Goal: Task Accomplishment & Management: Understand process/instructions

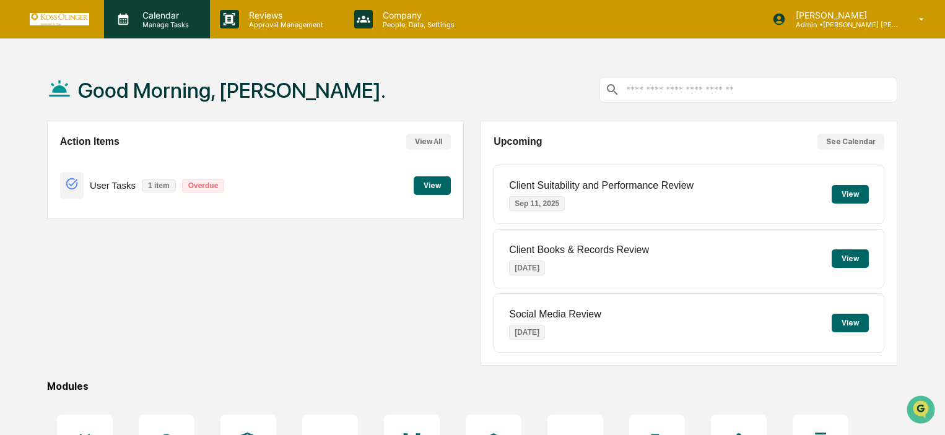
click at [191, 25] on p "Manage Tasks" at bounding box center [164, 24] width 63 height 9
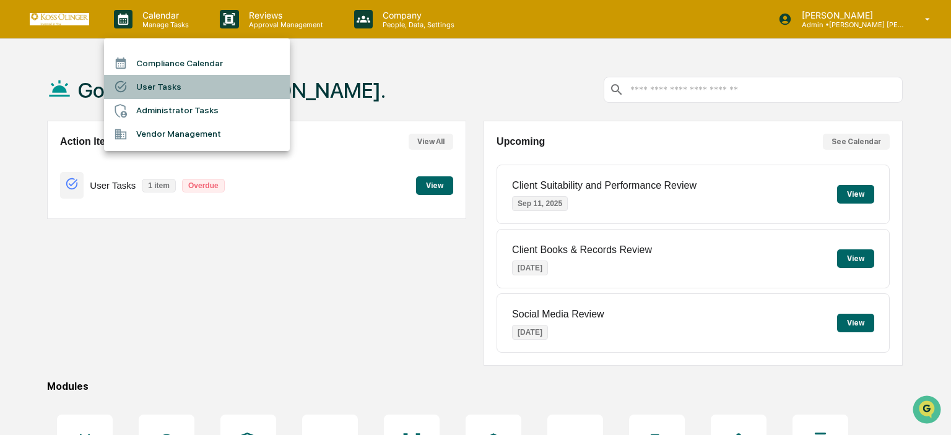
click at [178, 81] on li "User Tasks" at bounding box center [197, 87] width 186 height 24
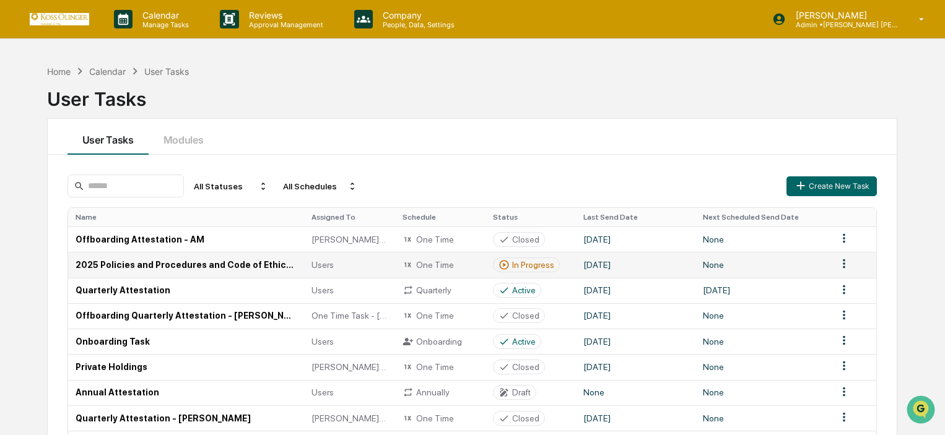
click at [208, 265] on td "2025 Policies and Procedures and Code of Ethics Attestation" at bounding box center [186, 264] width 237 height 25
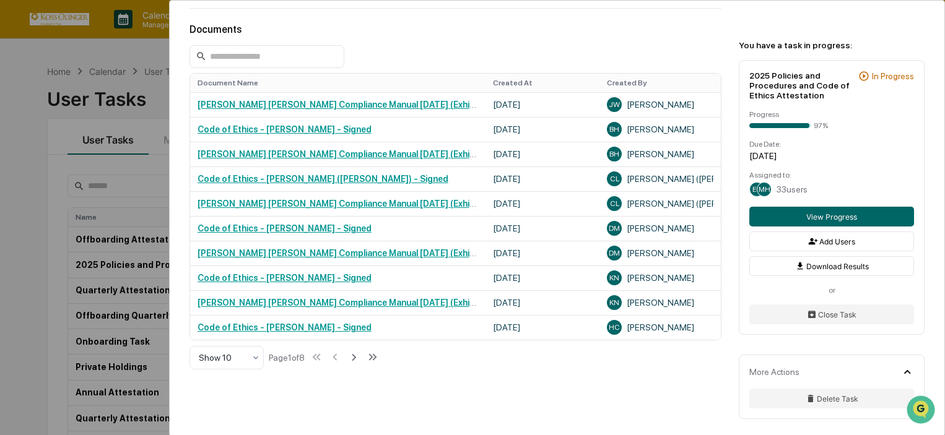
scroll to position [311, 0]
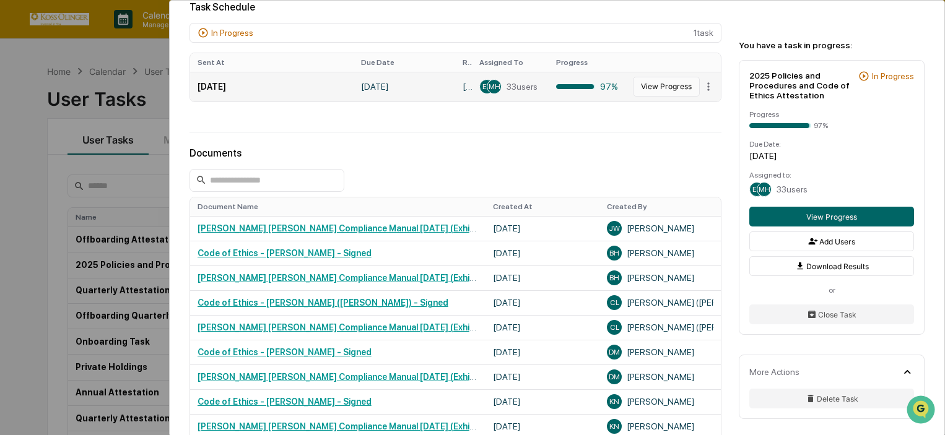
click at [654, 77] on button "View Progress" at bounding box center [666, 87] width 67 height 20
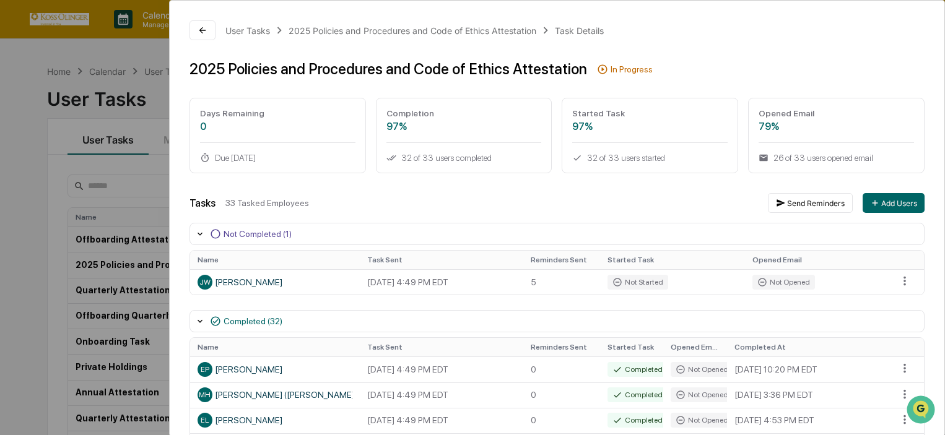
click at [216, 34] on div "User Tasks 2025 Policies and Procedures and Code of Ethics Attestation Task Det…" at bounding box center [557, 30] width 735 height 20
click at [207, 29] on button at bounding box center [203, 30] width 26 height 20
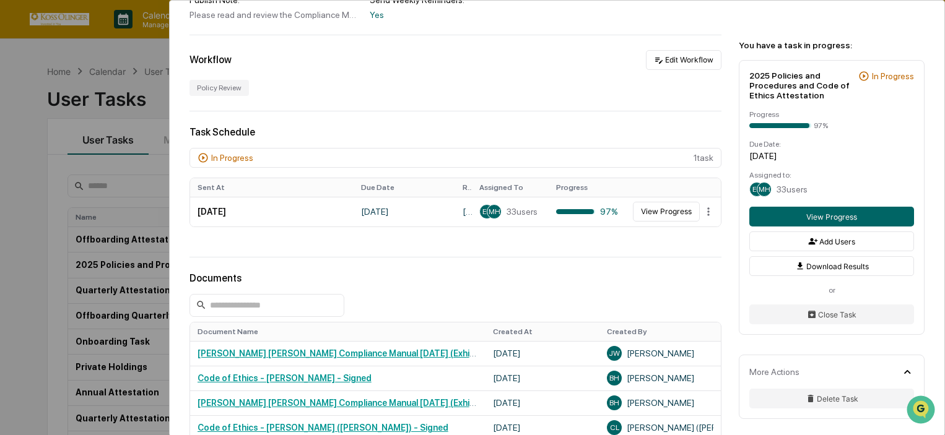
scroll to position [248, 0]
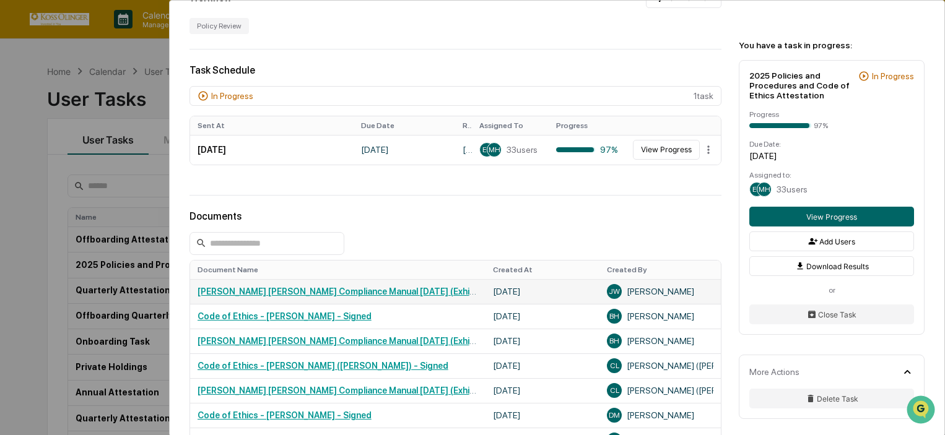
click at [238, 292] on link "[PERSON_NAME] [PERSON_NAME] Compliance Manual [DATE] (Exhibits Follow) - [PERSO…" at bounding box center [414, 292] width 433 height 10
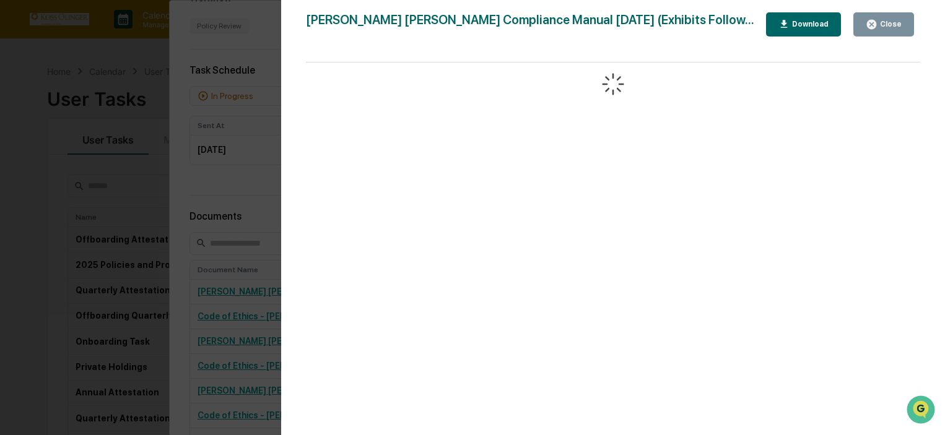
click at [902, 34] on button "Close" at bounding box center [883, 24] width 61 height 24
